Goal: Transaction & Acquisition: Purchase product/service

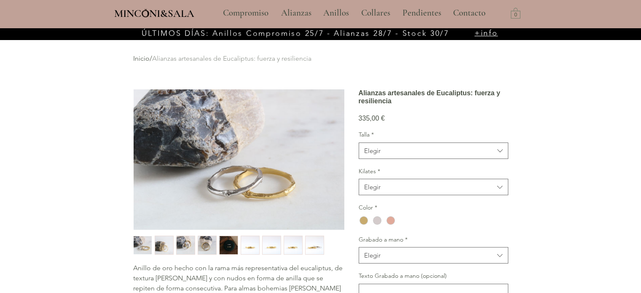
click at [249, 244] on img "6 / 9" at bounding box center [250, 245] width 18 height 18
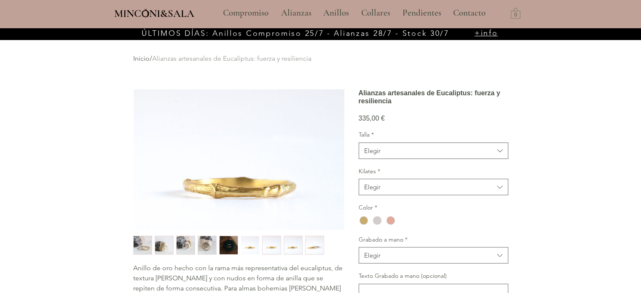
click at [275, 244] on img "7 / 9" at bounding box center [272, 245] width 18 height 18
click at [289, 242] on img "8 / 9" at bounding box center [293, 245] width 18 height 18
click at [306, 240] on img "9 / 9" at bounding box center [315, 245] width 18 height 18
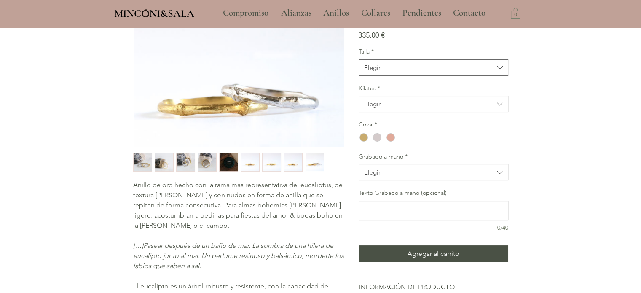
scroll to position [84, 0]
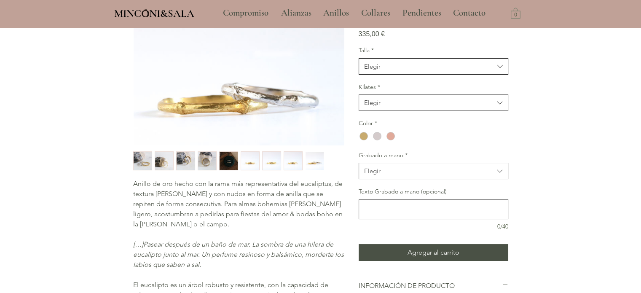
click at [376, 71] on div "Elegir" at bounding box center [372, 66] width 16 height 9
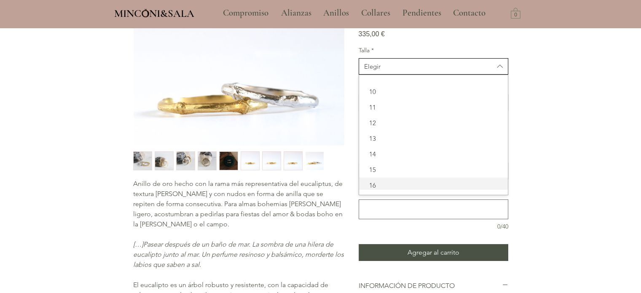
scroll to position [42, 0]
click at [380, 176] on div "16" at bounding box center [433, 171] width 149 height 16
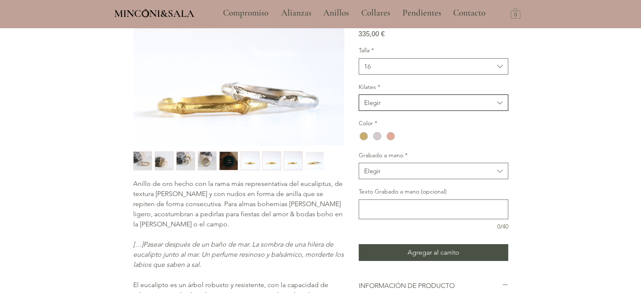
click at [385, 107] on span "Elegir" at bounding box center [429, 102] width 130 height 9
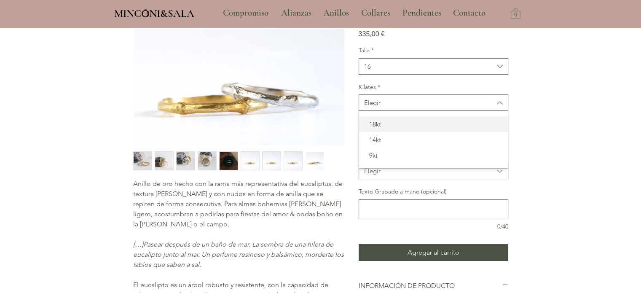
click at [384, 129] on span "18kt" at bounding box center [433, 124] width 139 height 9
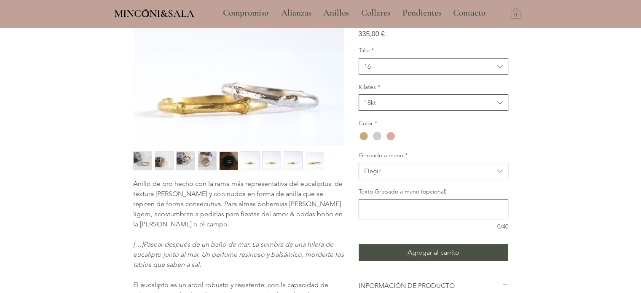
click at [379, 107] on span "18kt" at bounding box center [429, 102] width 130 height 9
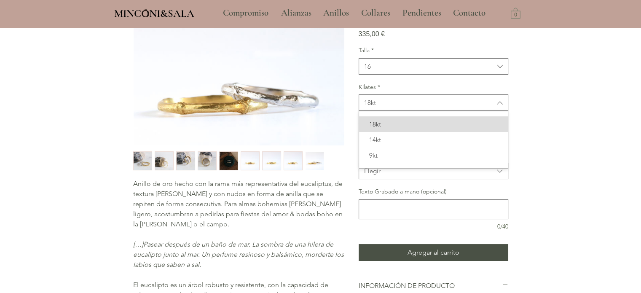
click at [382, 129] on span "18kt" at bounding box center [433, 124] width 139 height 9
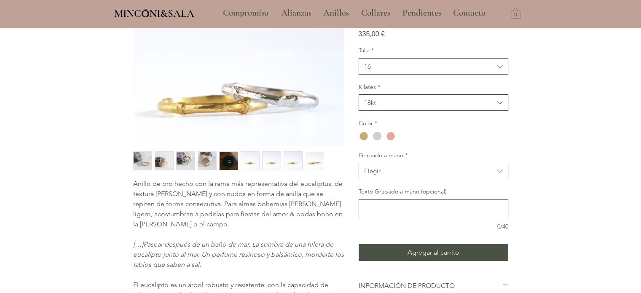
click at [383, 107] on span "18kt" at bounding box center [429, 102] width 130 height 9
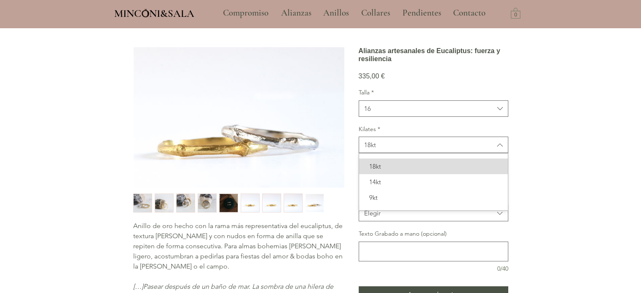
click at [384, 171] on span "18kt" at bounding box center [433, 166] width 139 height 9
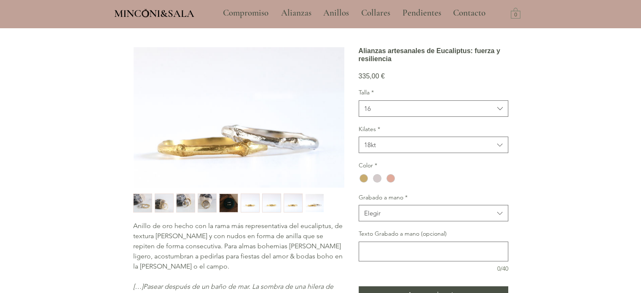
scroll to position [84, 0]
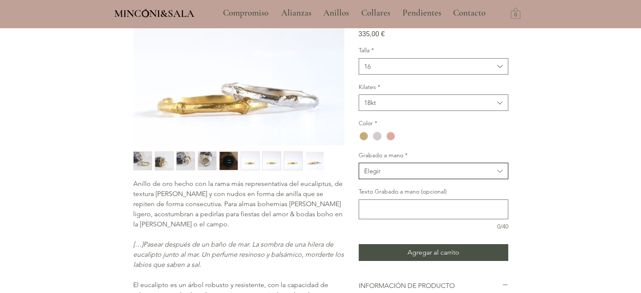
click at [395, 175] on span "Elegir" at bounding box center [429, 171] width 130 height 9
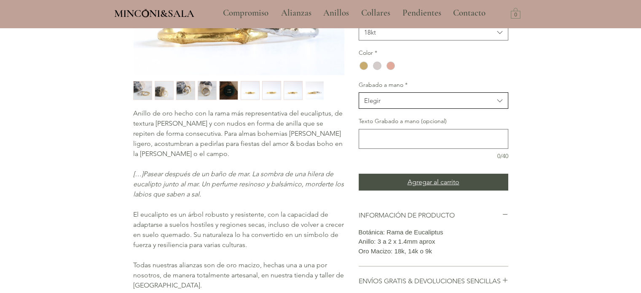
scroll to position [169, 0]
